Goal: Find contact information: Find contact information

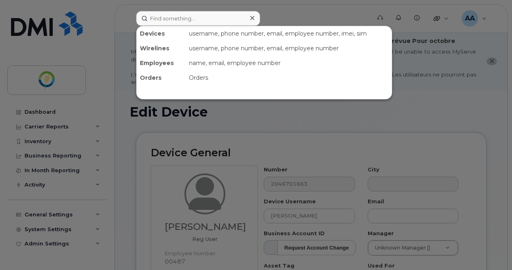
select select "29336448"
select select "29336460"
select select "33483126"
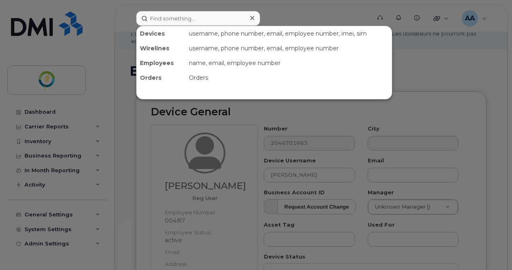
click at [176, 22] on input at bounding box center [198, 18] width 124 height 15
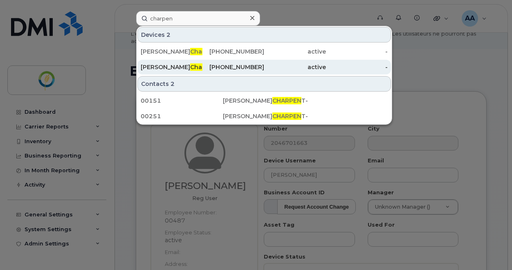
type input "charpen"
drag, startPoint x: 175, startPoint y: 66, endPoint x: 184, endPoint y: 66, distance: 9.0
click at [175, 66] on div "Jean Philippe Charpen tier" at bounding box center [172, 67] width 62 height 8
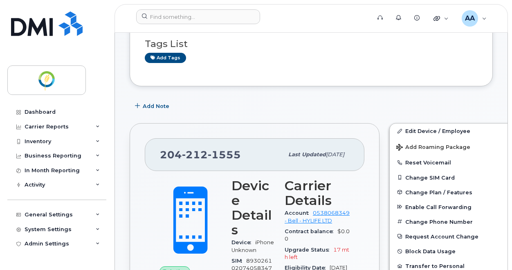
scroll to position [139, 0]
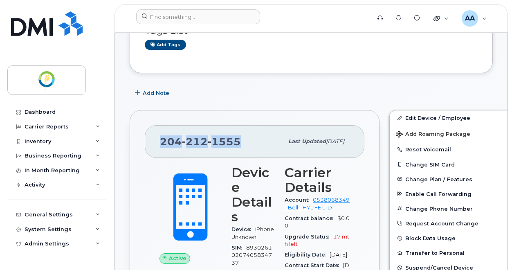
drag, startPoint x: 241, startPoint y: 142, endPoint x: 159, endPoint y: 141, distance: 81.8
click at [159, 141] on div "[PHONE_NUMBER] Last updated [DATE]" at bounding box center [255, 141] width 220 height 33
copy span "[PHONE_NUMBER]"
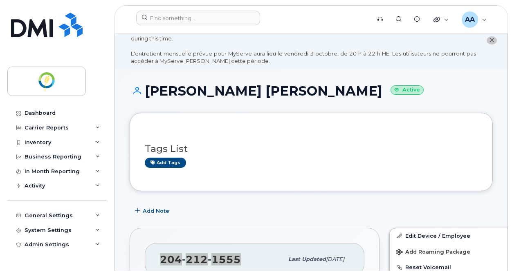
scroll to position [0, 0]
